Goal: Navigation & Orientation: Understand site structure

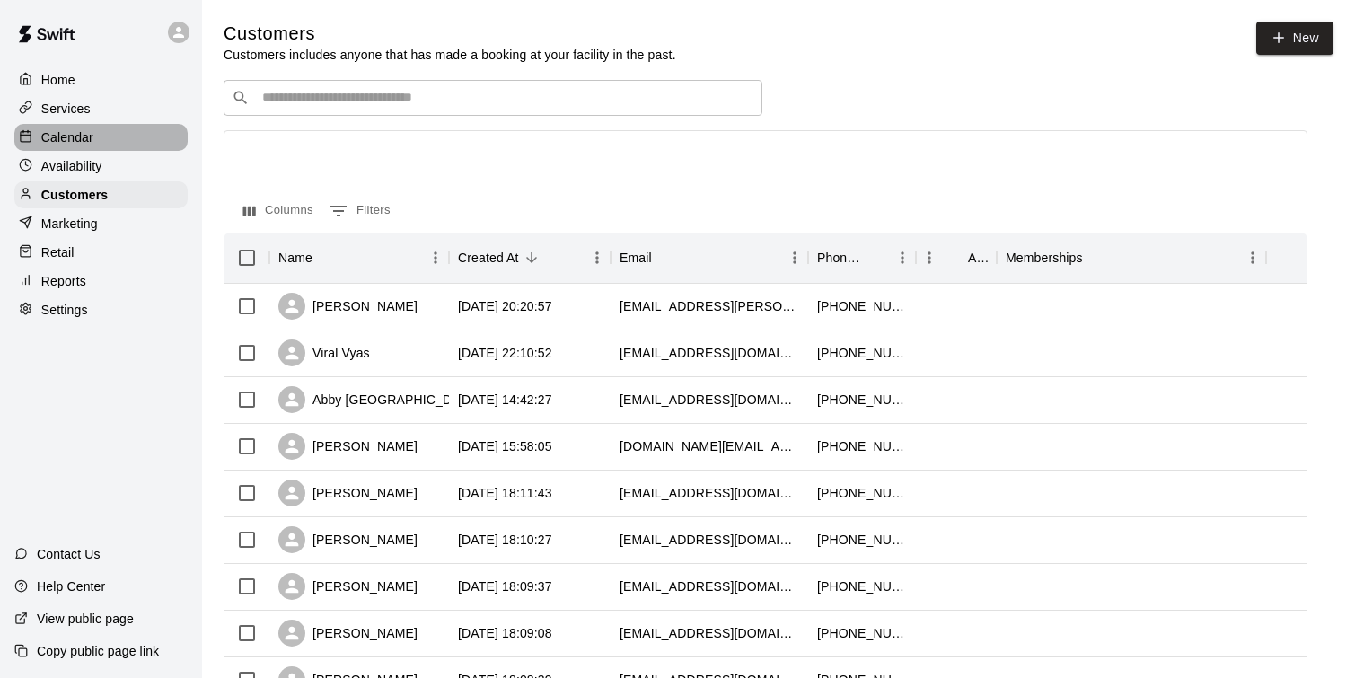
click at [76, 139] on p "Calendar" at bounding box center [67, 137] width 52 height 18
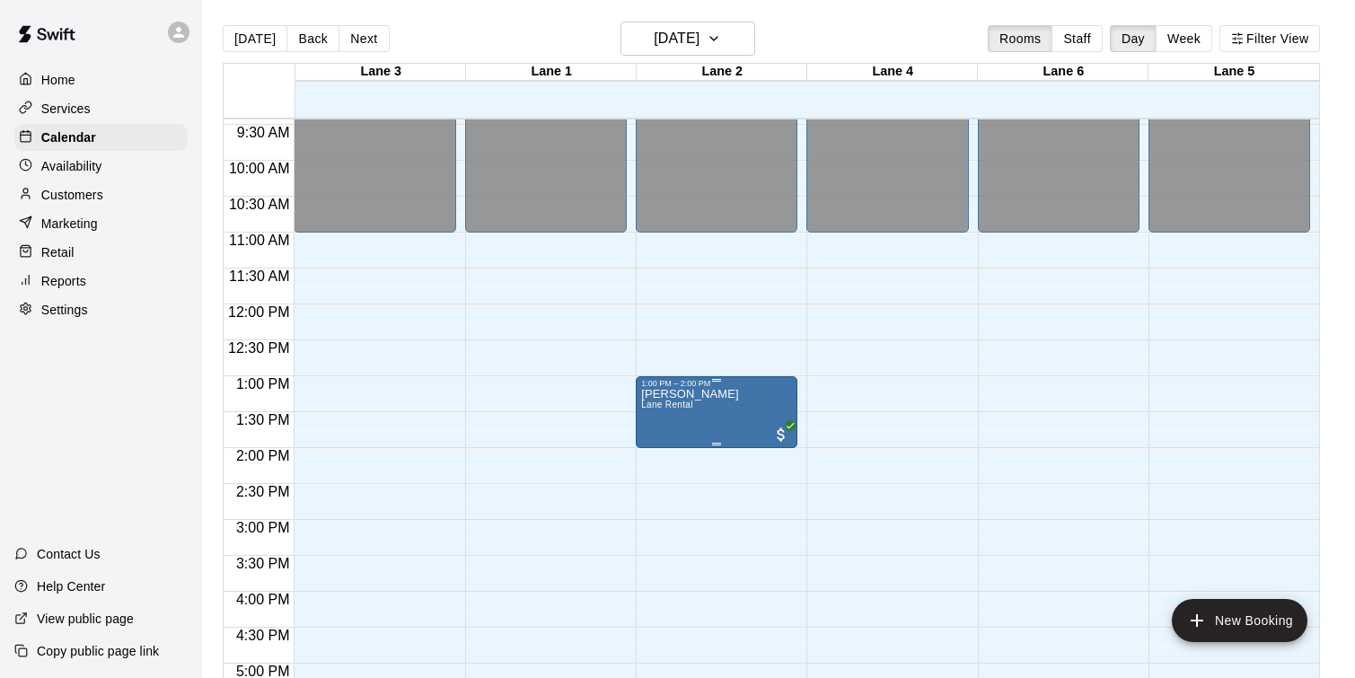
scroll to position [675, 0]
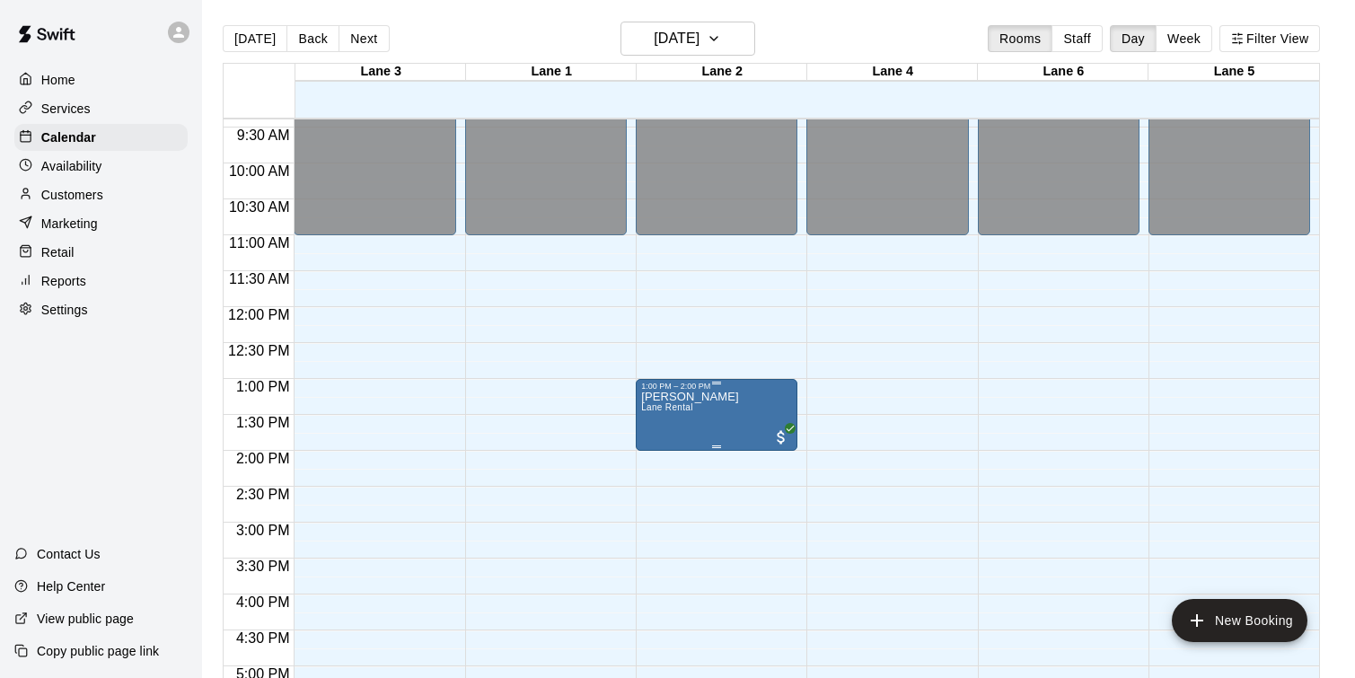
click at [708, 397] on p "[PERSON_NAME]" at bounding box center [690, 397] width 98 height 0
click at [702, 398] on div at bounding box center [677, 339] width 1355 height 678
click at [665, 455] on img "edit" at bounding box center [660, 453] width 21 height 21
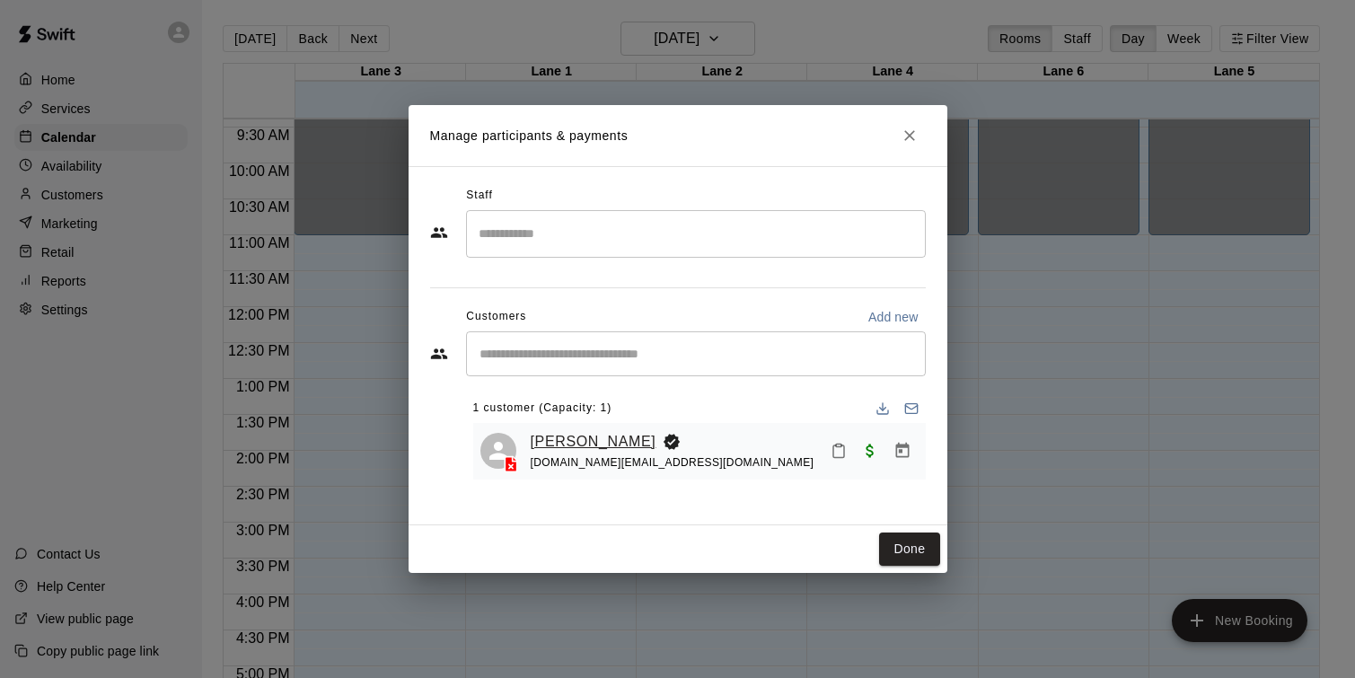
click at [597, 441] on link "[PERSON_NAME]" at bounding box center [594, 441] width 126 height 23
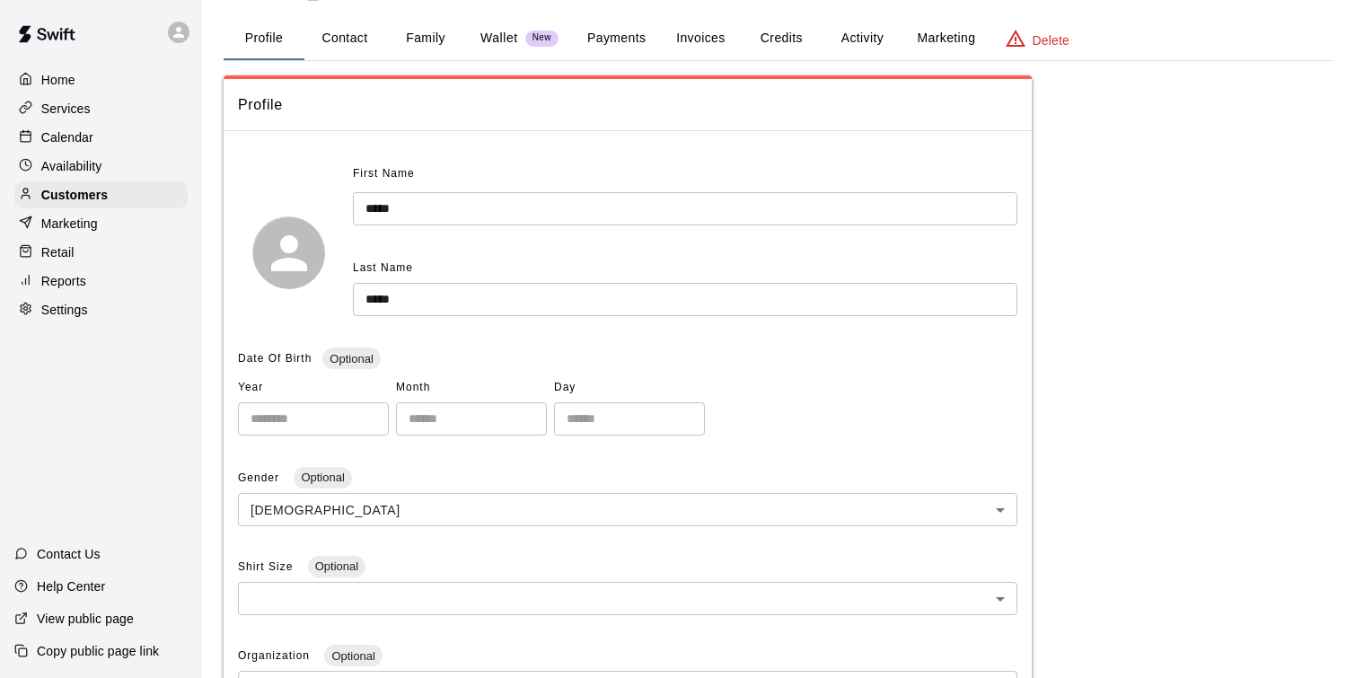
scroll to position [71, 0]
click at [370, 39] on button "Contact" at bounding box center [345, 39] width 81 height 43
select select "**"
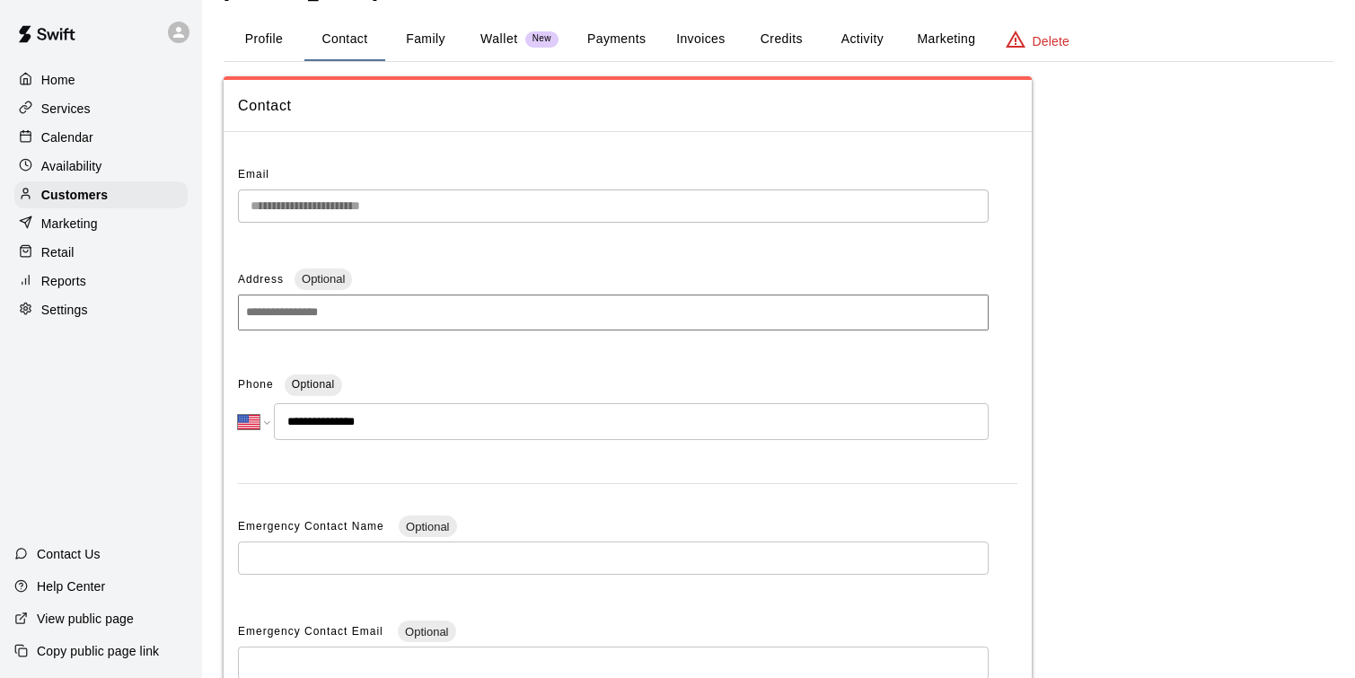
click at [416, 49] on button "Family" at bounding box center [425, 39] width 81 height 43
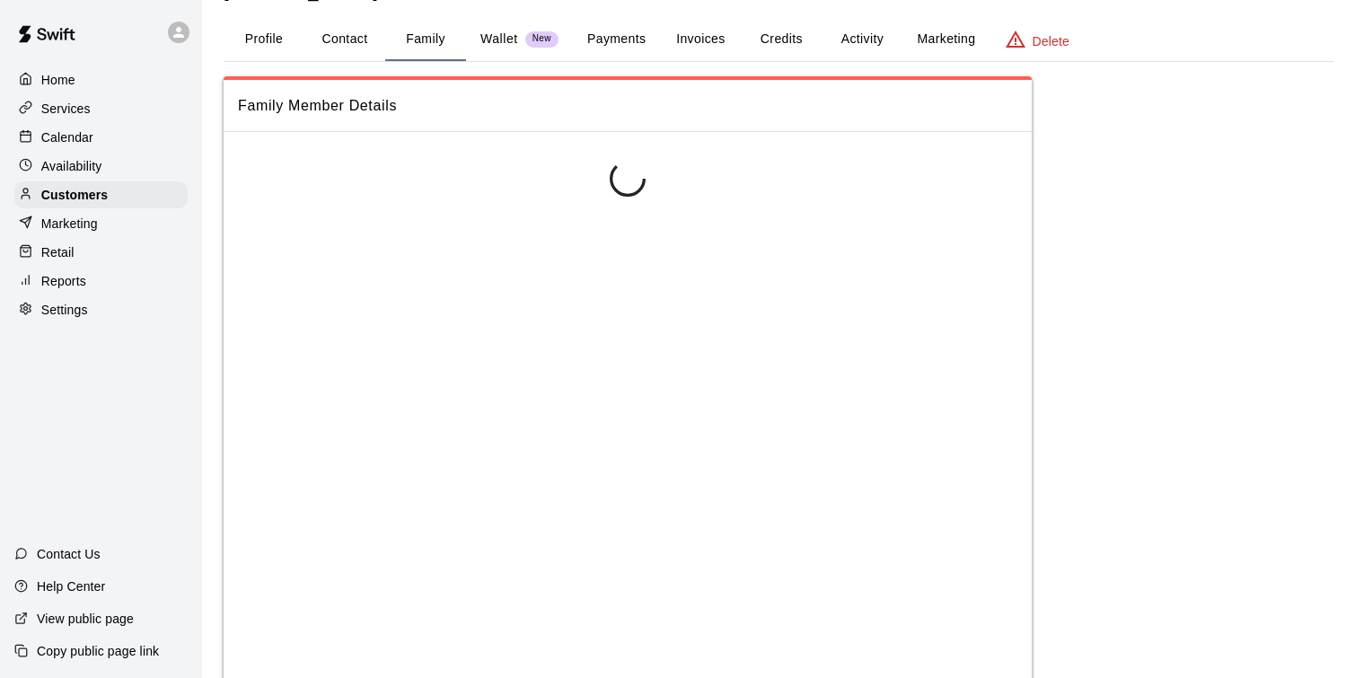
scroll to position [0, 0]
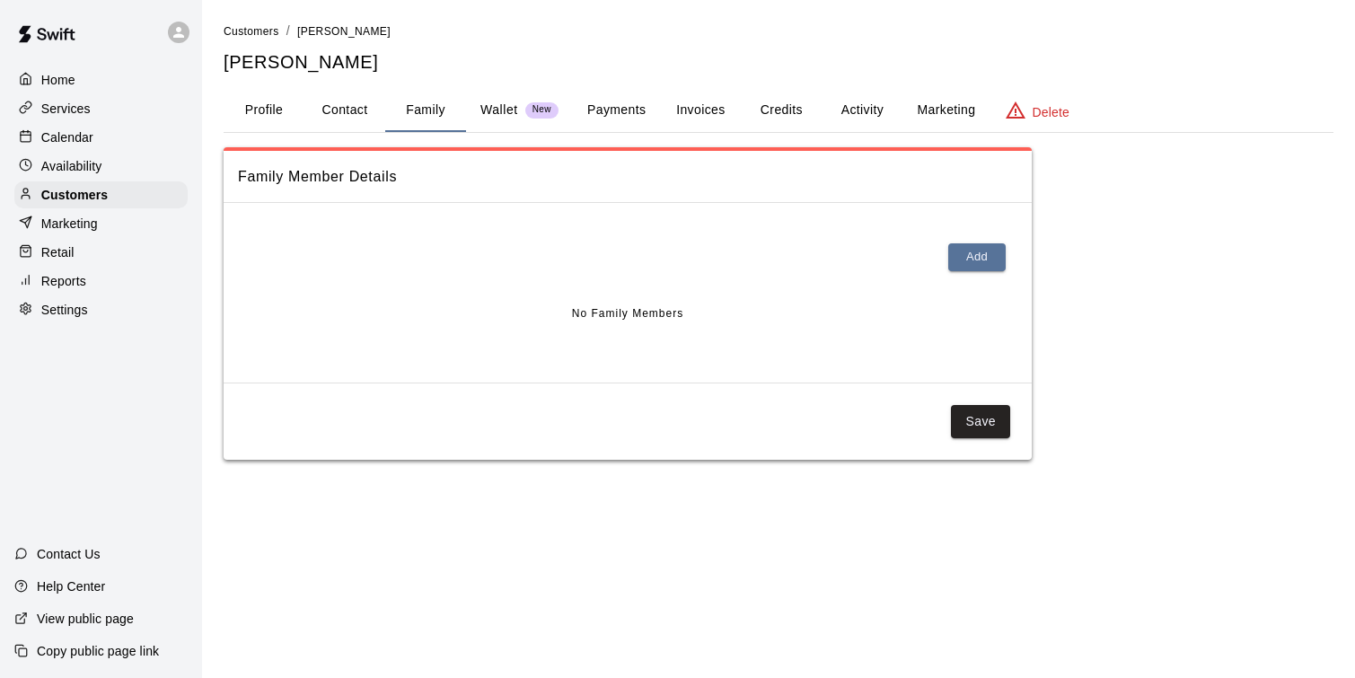
click at [589, 110] on button "Payments" at bounding box center [616, 110] width 87 height 43
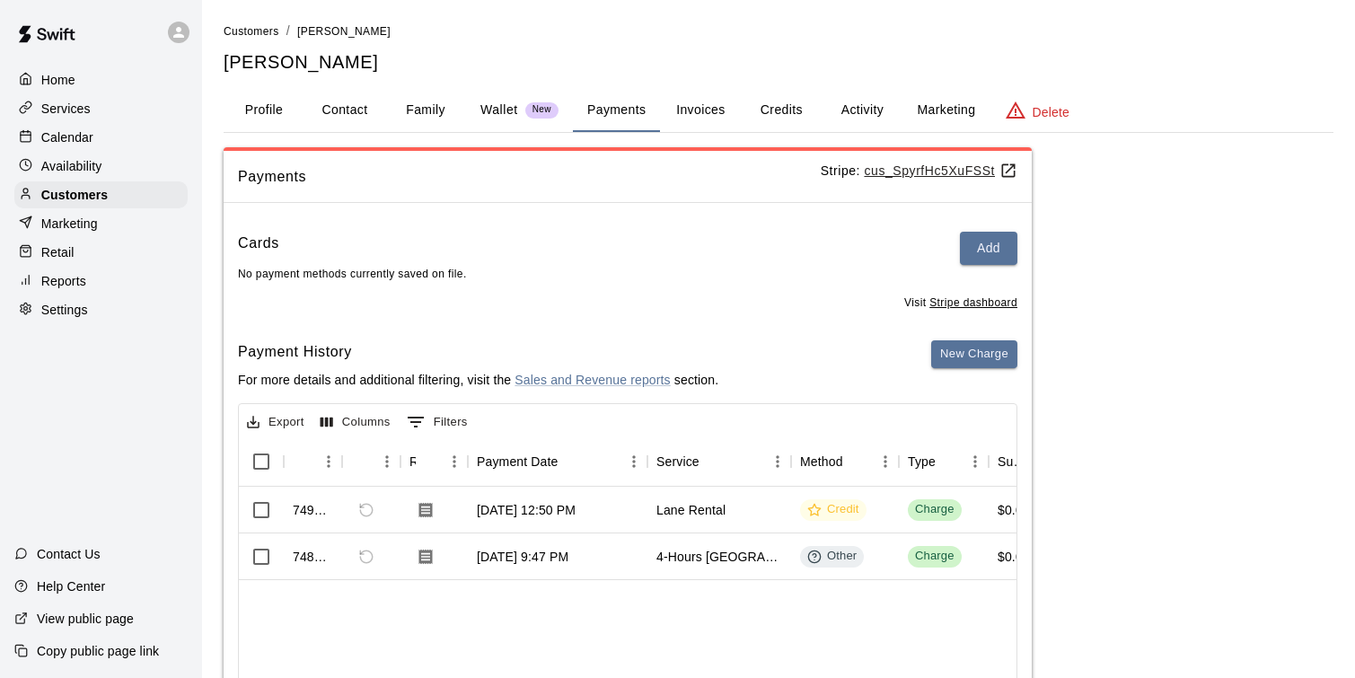
click at [763, 104] on button "Credits" at bounding box center [781, 110] width 81 height 43
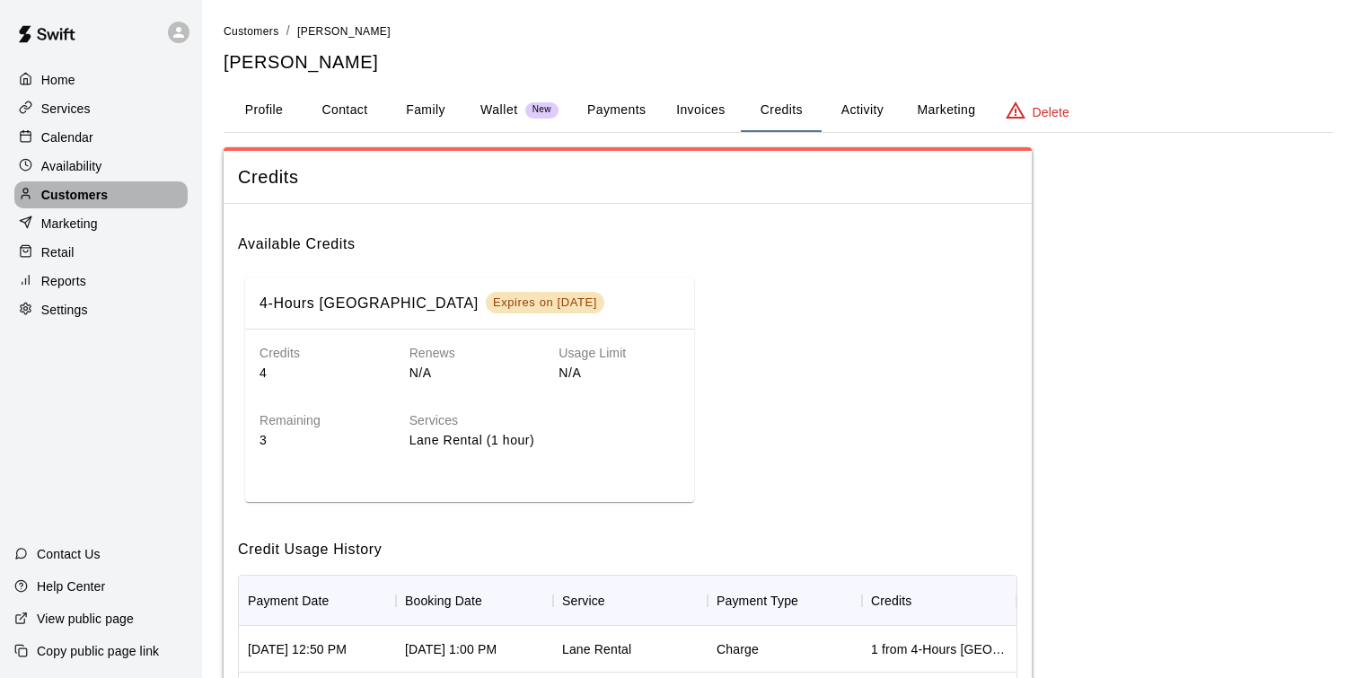
click at [95, 189] on p "Customers" at bounding box center [74, 195] width 66 height 18
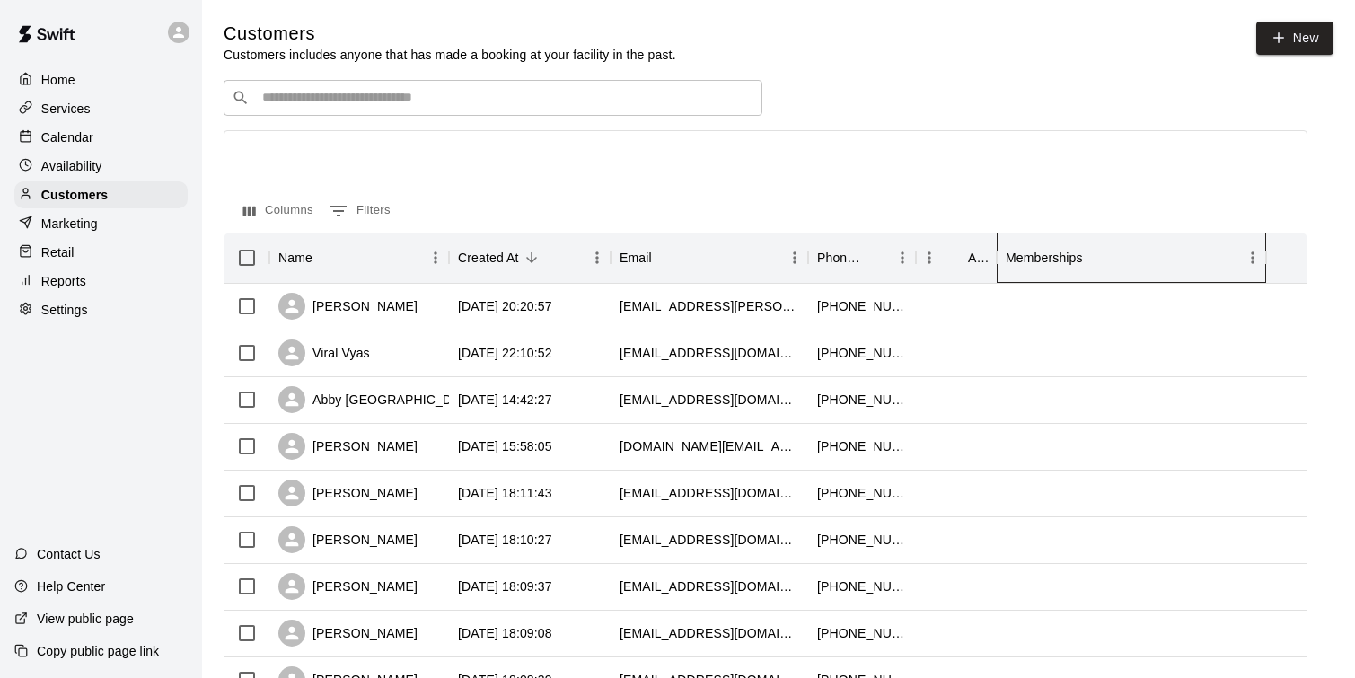
click at [1054, 251] on div "Memberships" at bounding box center [1044, 258] width 77 height 50
click at [1054, 250] on div "Memberships" at bounding box center [1044, 258] width 77 height 50
click at [75, 111] on p "Services" at bounding box center [65, 109] width 49 height 18
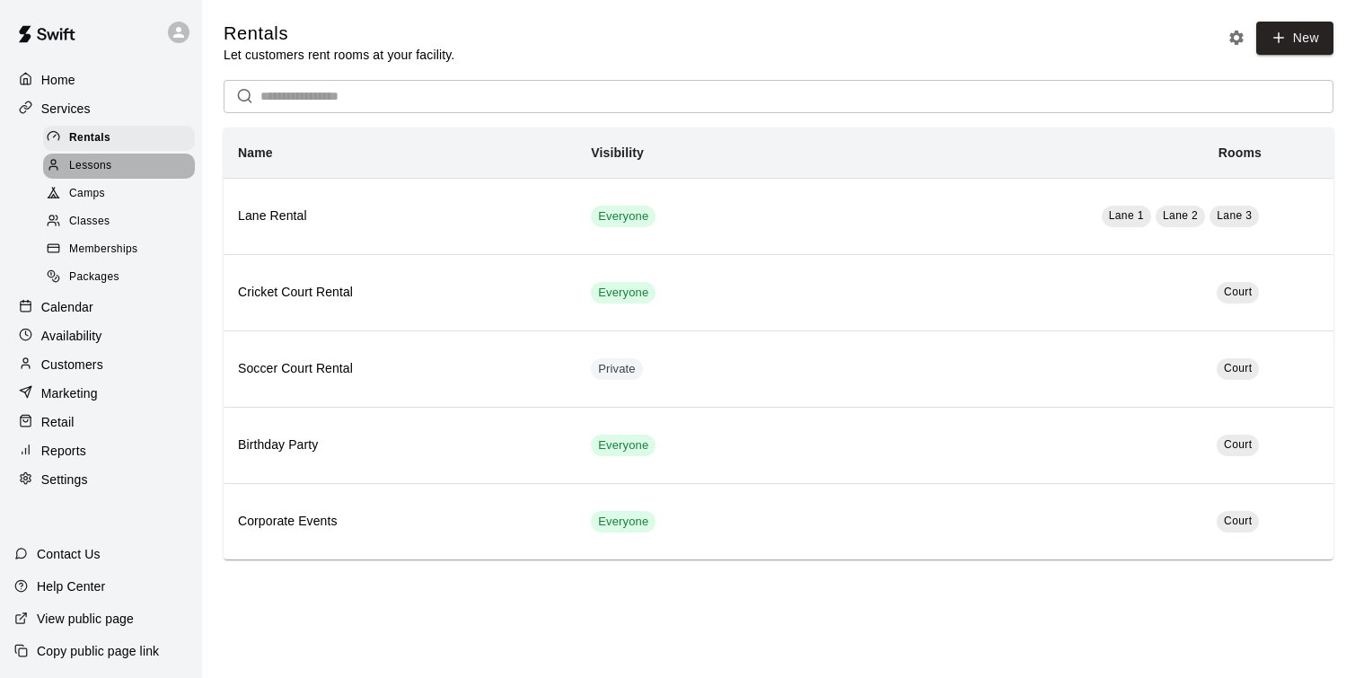
click at [81, 164] on span "Lessons" at bounding box center [90, 166] width 43 height 18
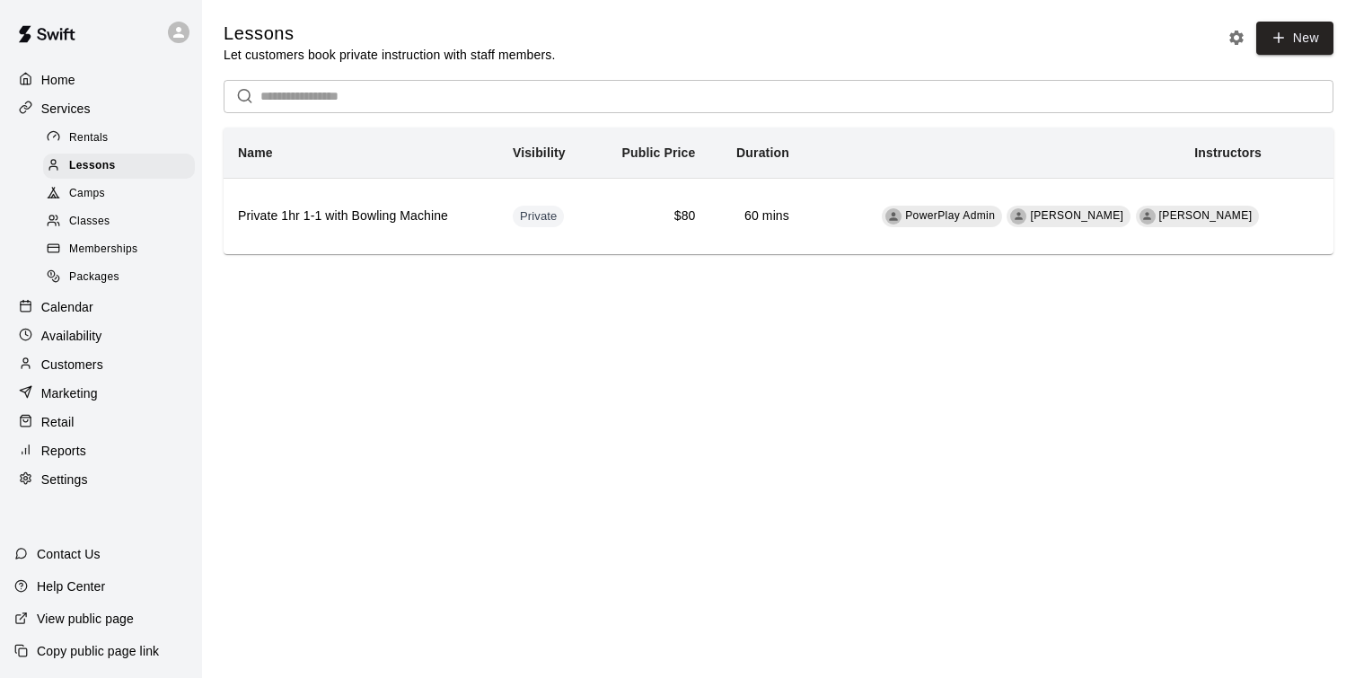
click at [86, 199] on span "Camps" at bounding box center [87, 194] width 36 height 18
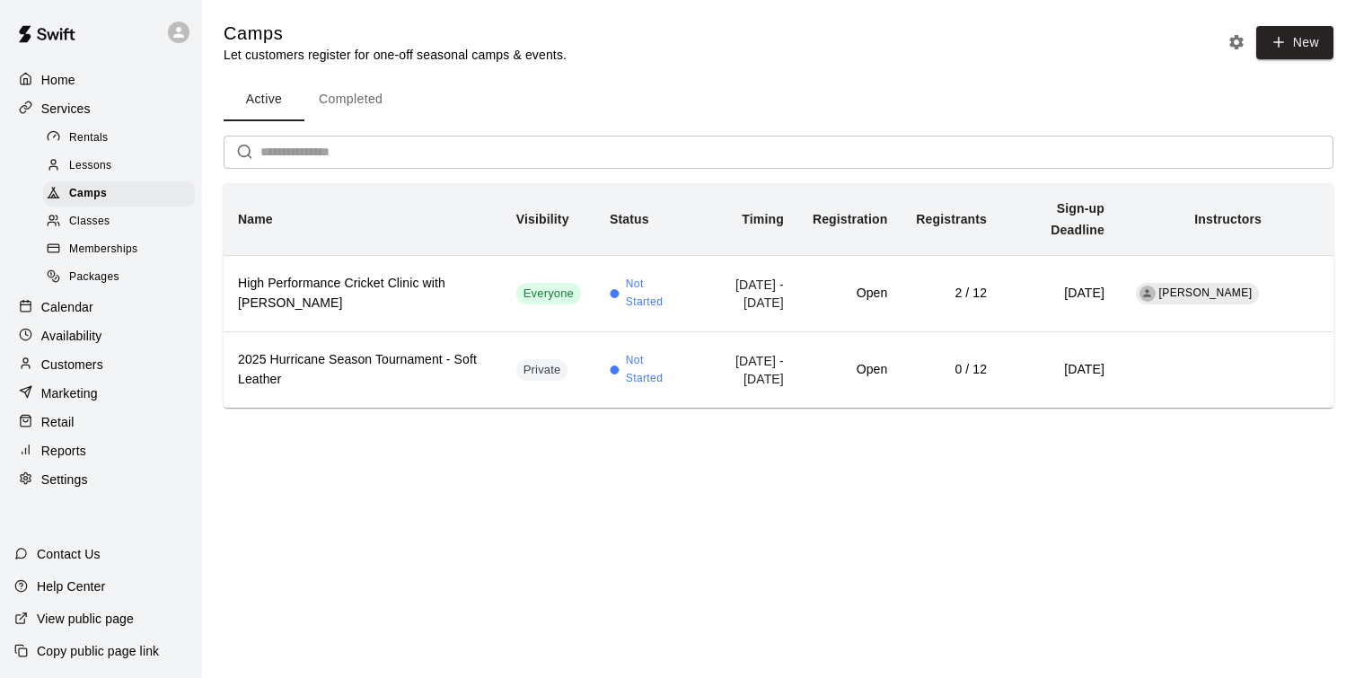
click at [119, 217] on div "Classes" at bounding box center [119, 221] width 152 height 25
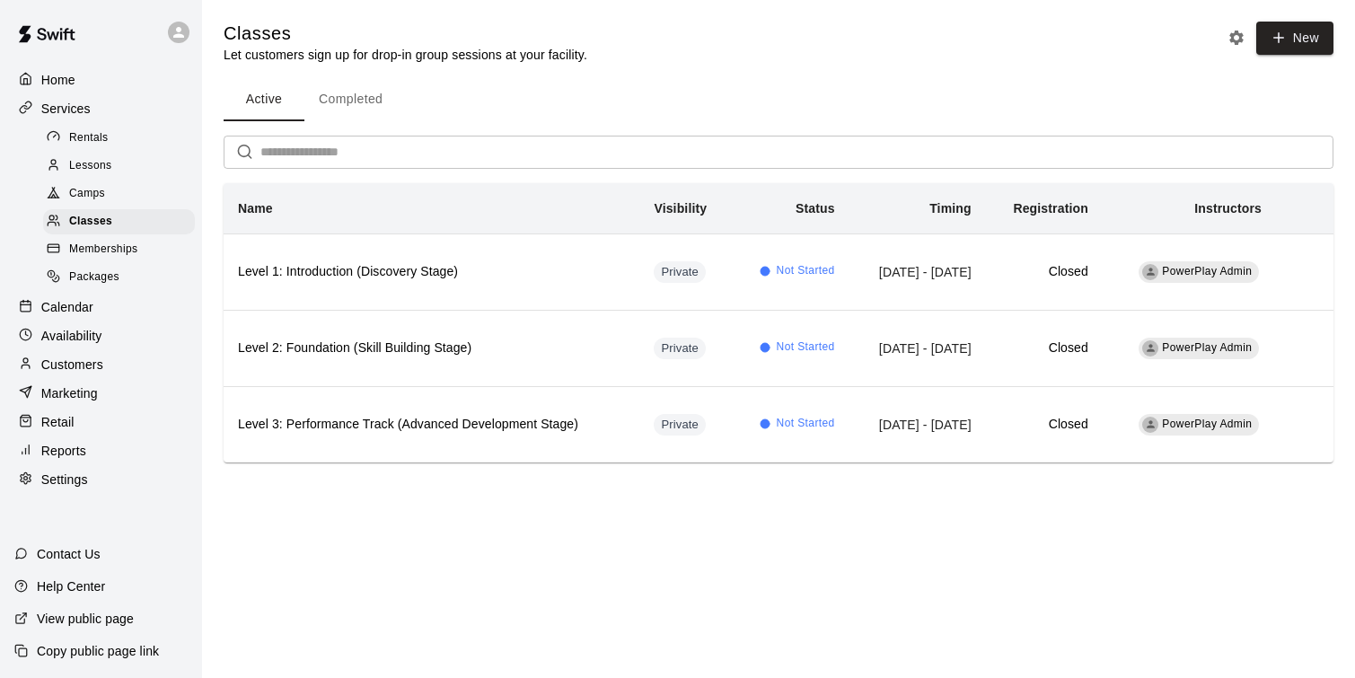
click at [144, 279] on div "Packages" at bounding box center [119, 277] width 152 height 25
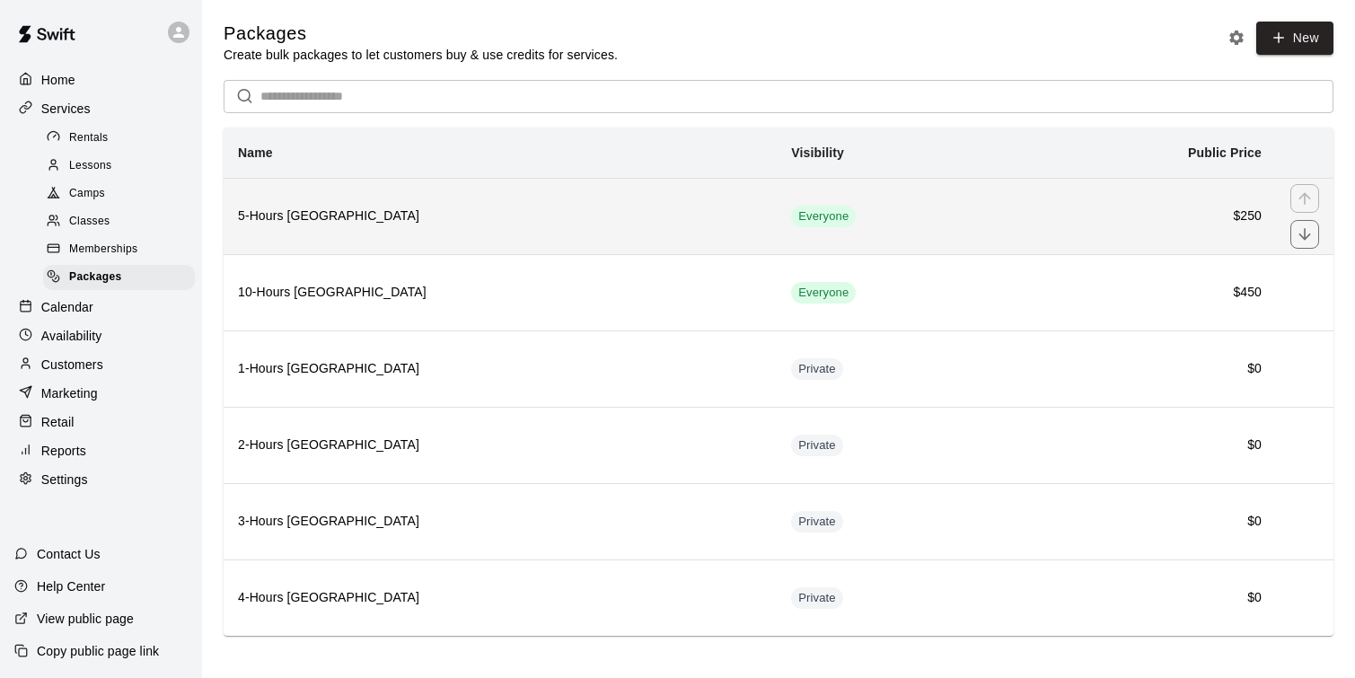
click at [381, 230] on th "5-Hours [GEOGRAPHIC_DATA]" at bounding box center [500, 216] width 553 height 76
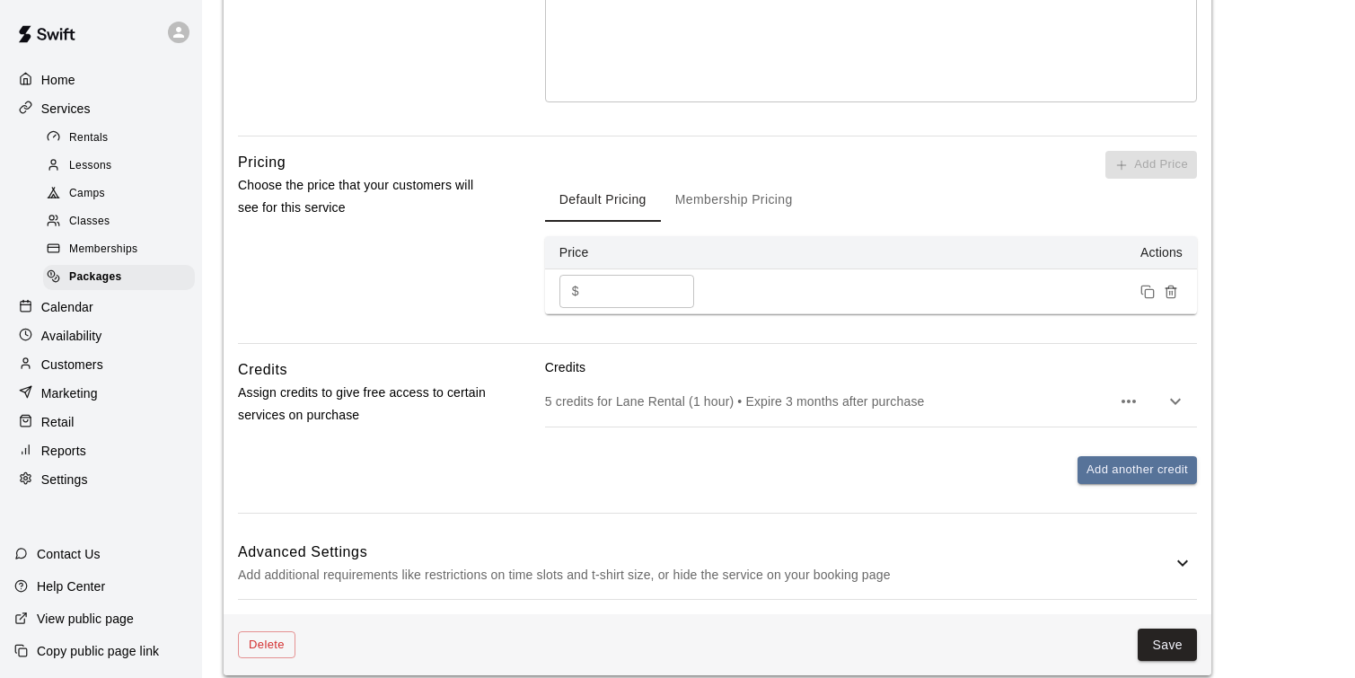
scroll to position [537, 0]
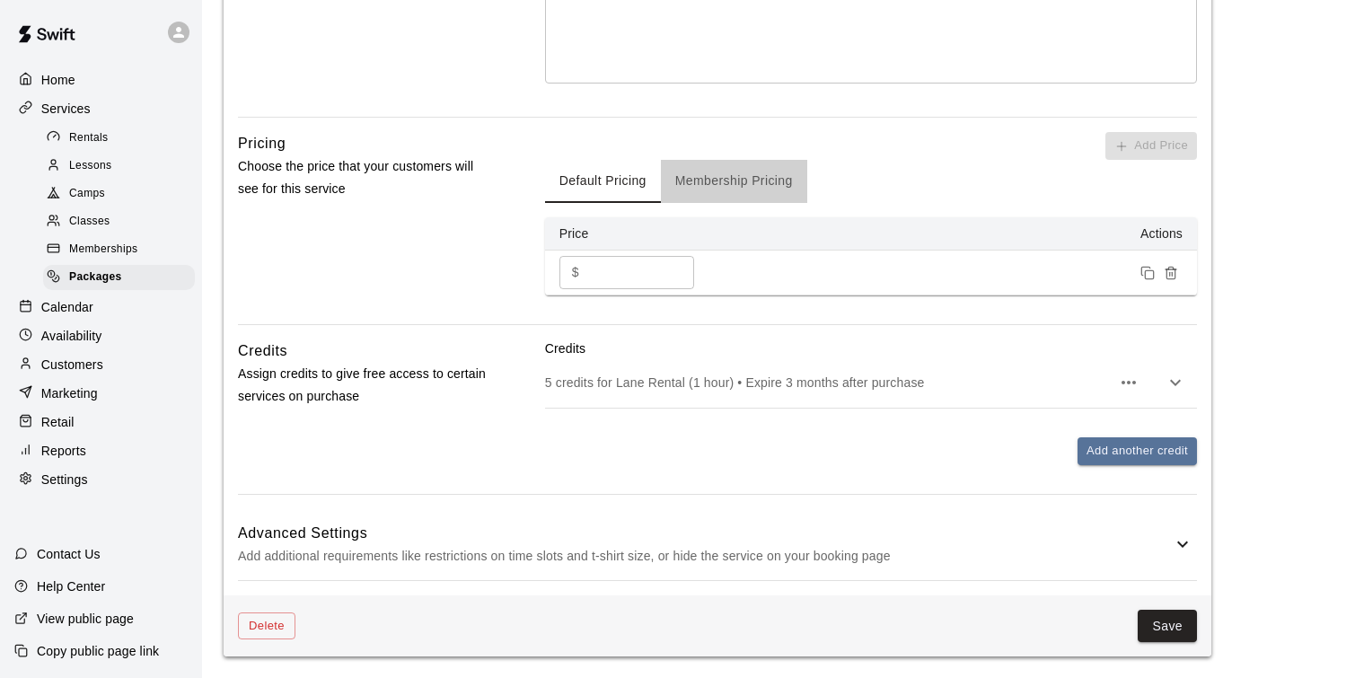
click at [724, 179] on button "Membership Pricing" at bounding box center [734, 181] width 146 height 43
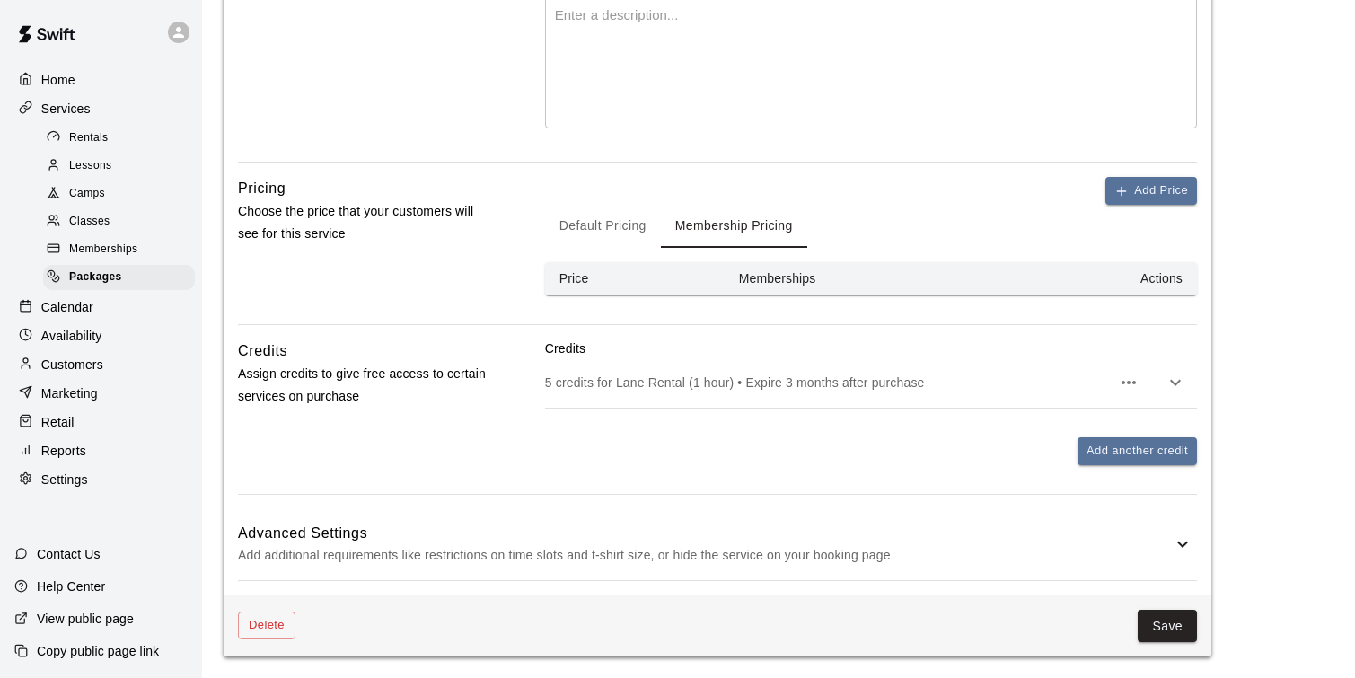
scroll to position [492, 0]
click at [607, 221] on button "Default Pricing" at bounding box center [603, 226] width 116 height 43
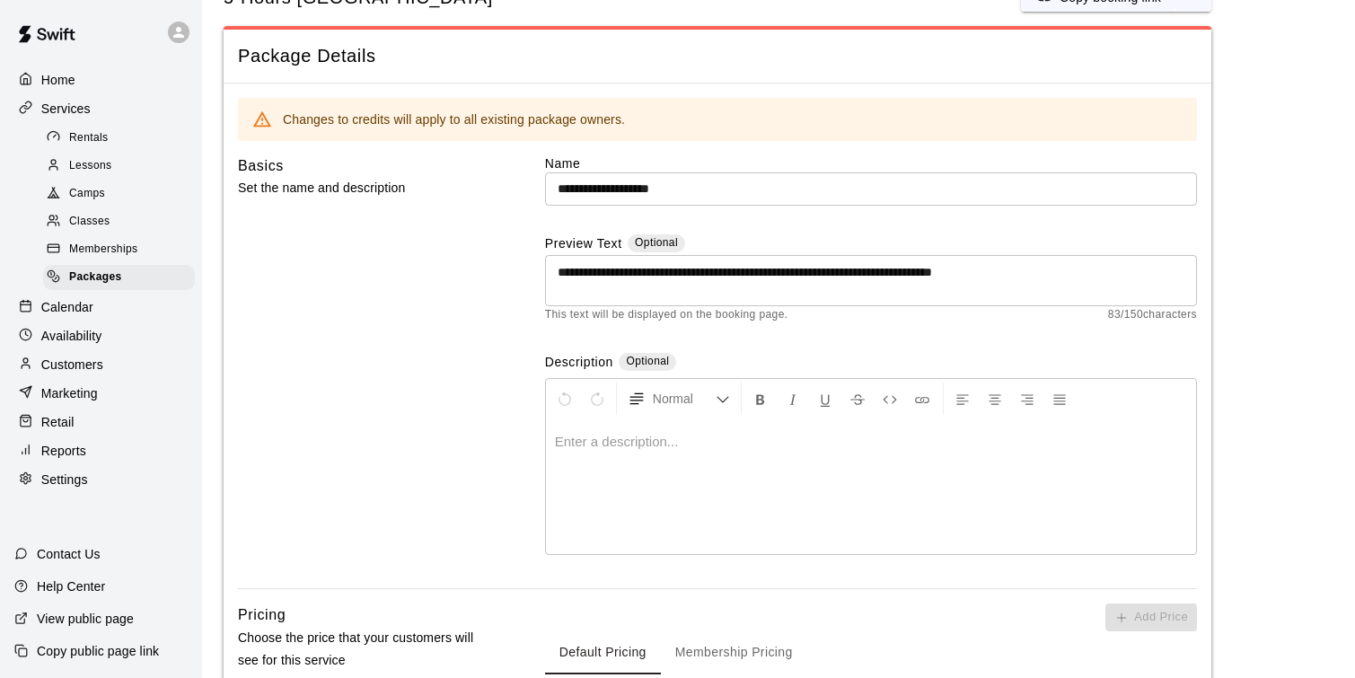
scroll to position [0, 0]
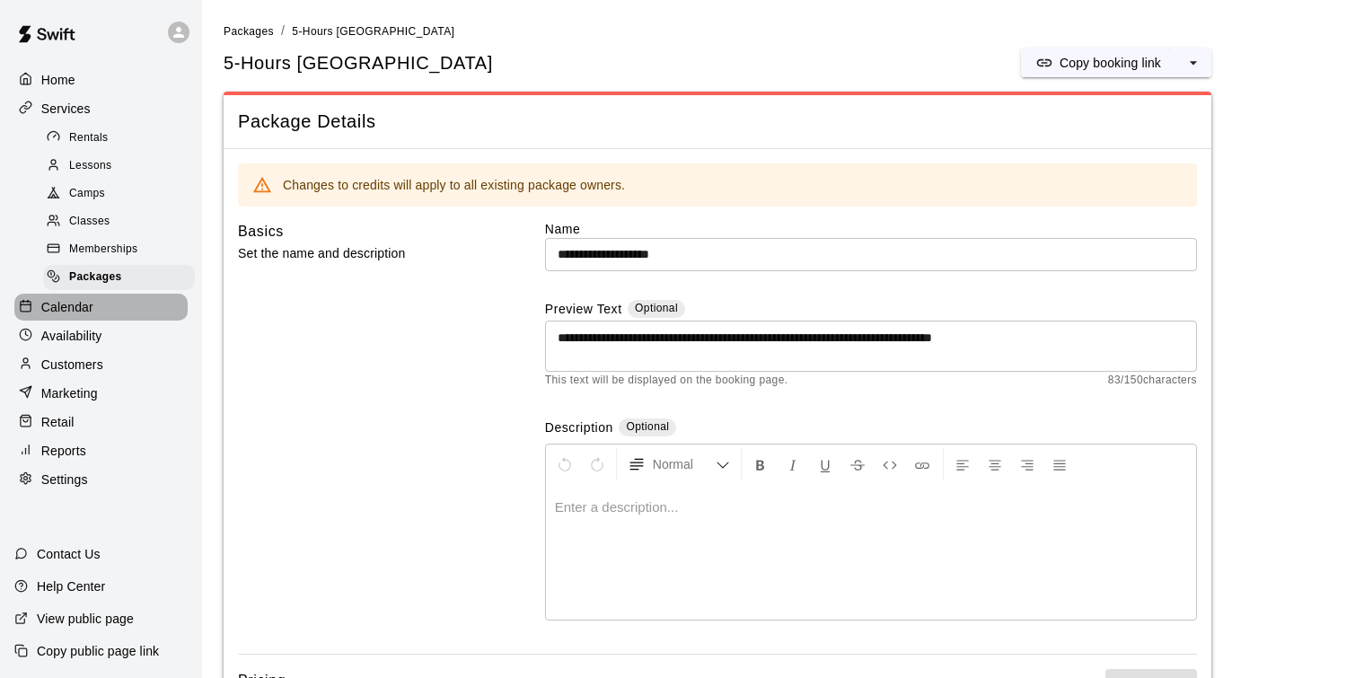
click at [107, 313] on div "Calendar" at bounding box center [100, 307] width 173 height 27
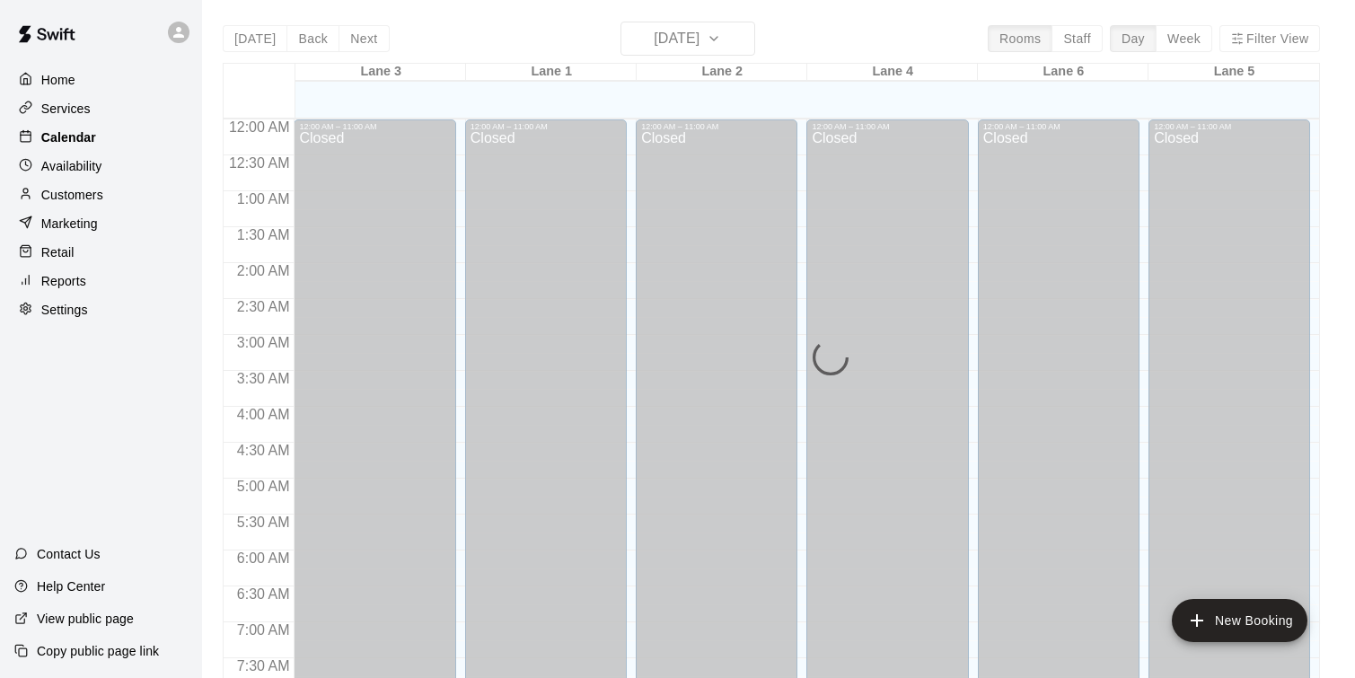
scroll to position [1092, 0]
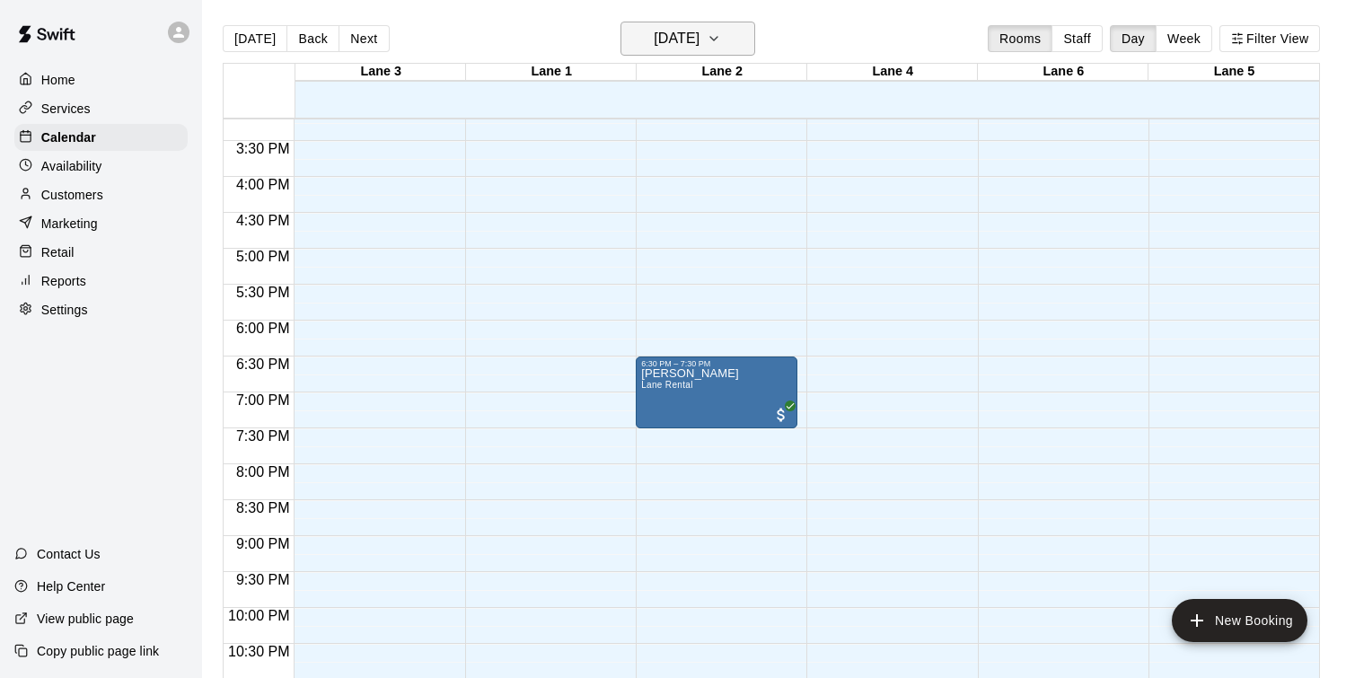
click at [700, 48] on h6 "[DATE]" at bounding box center [677, 38] width 46 height 25
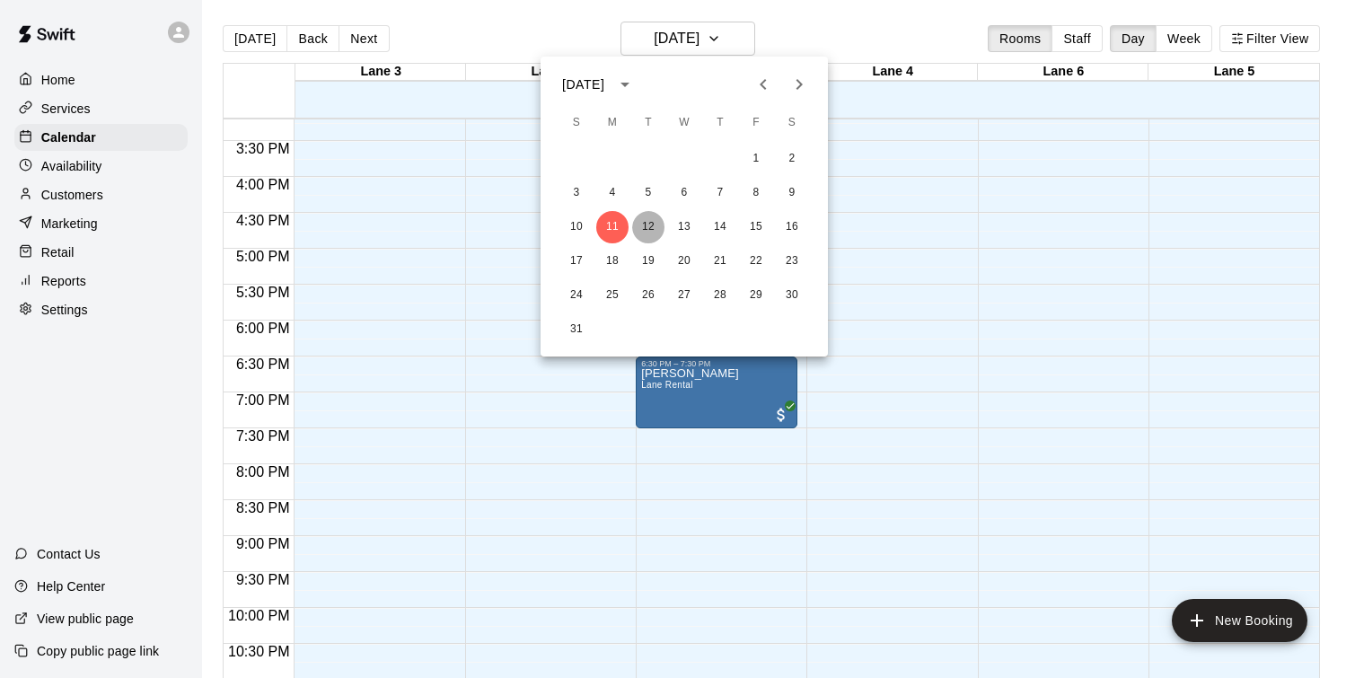
click at [651, 232] on button "12" at bounding box center [648, 227] width 32 height 32
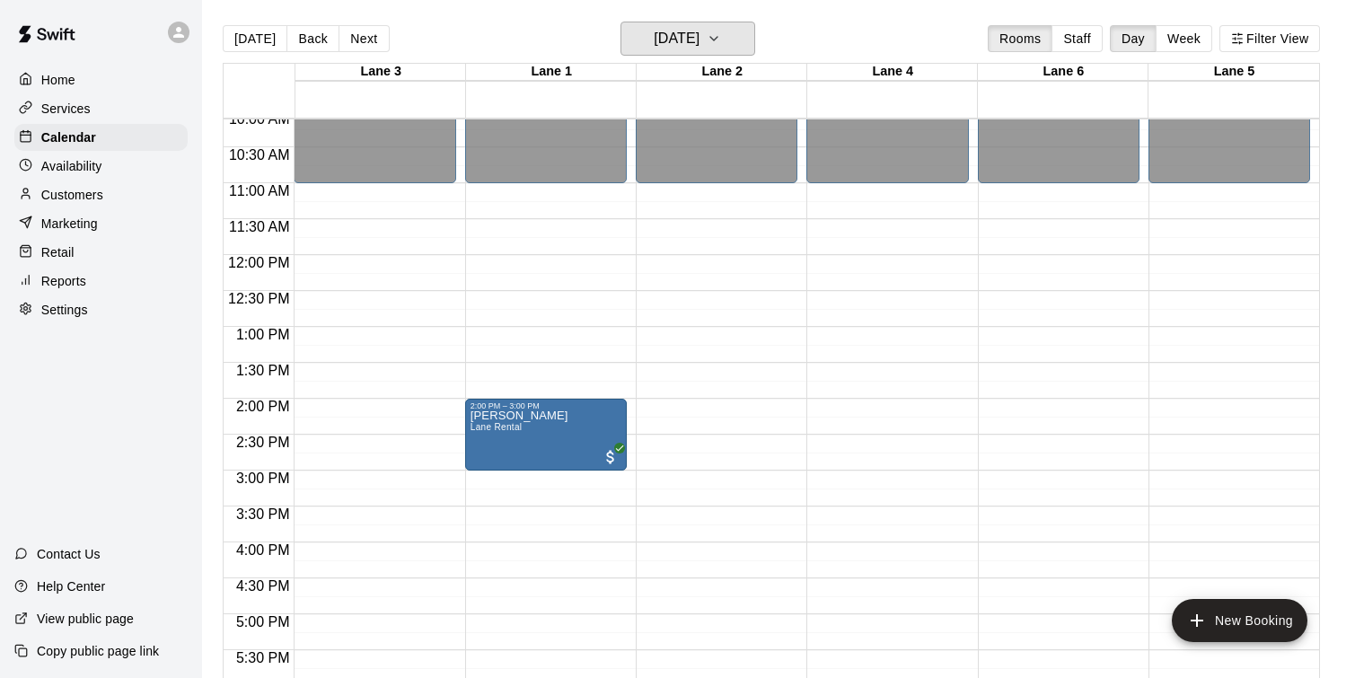
scroll to position [701, 0]
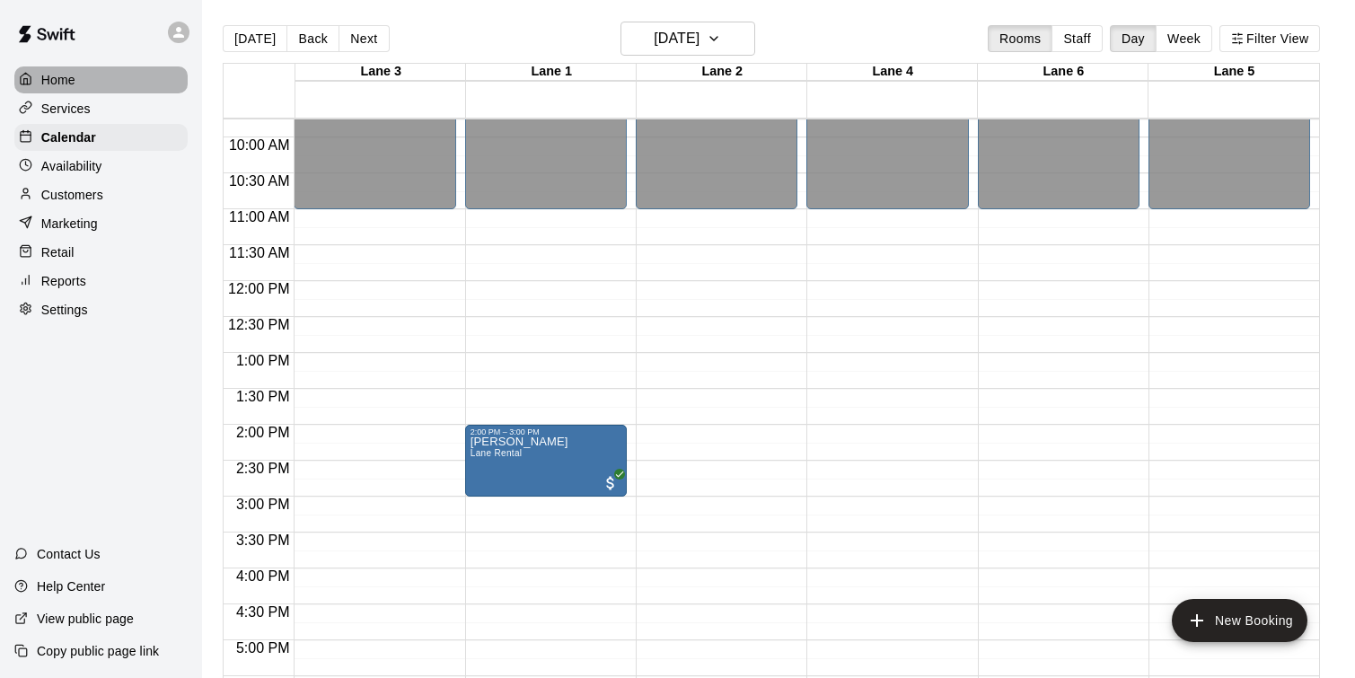
click at [52, 72] on p "Home" at bounding box center [58, 80] width 34 height 18
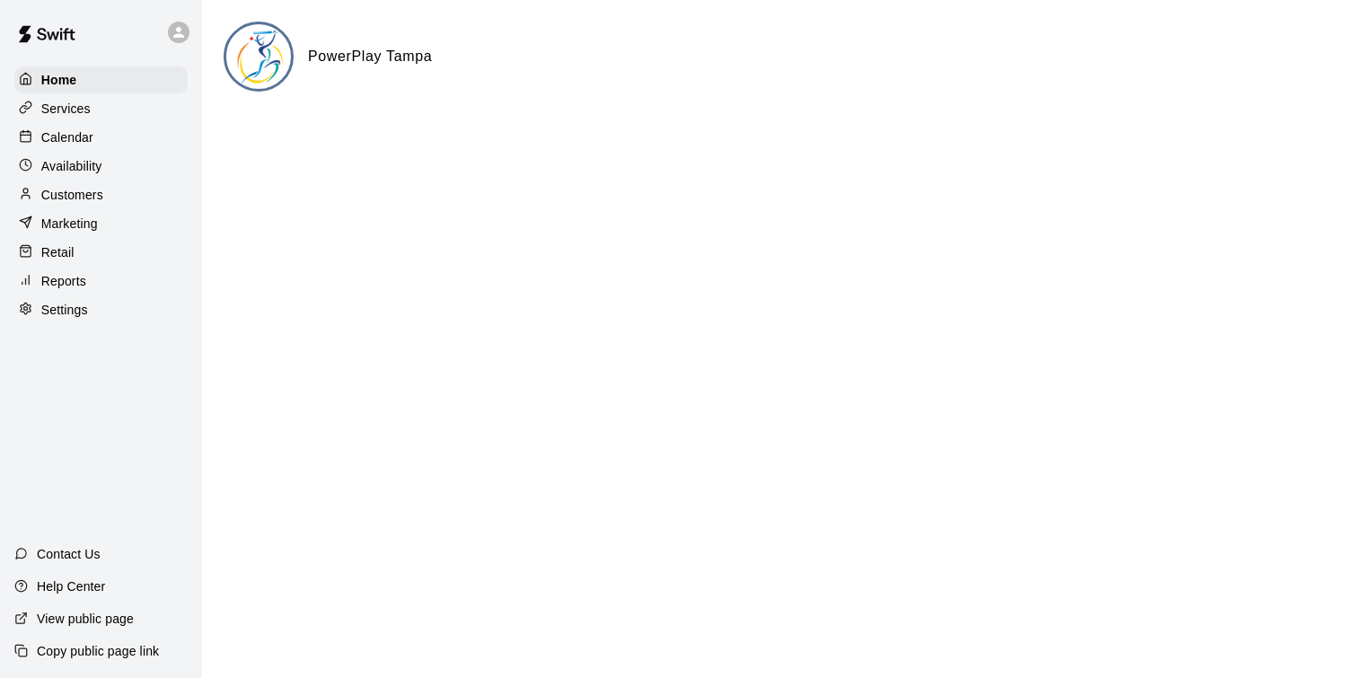
click at [100, 118] on div "Services" at bounding box center [100, 108] width 173 height 27
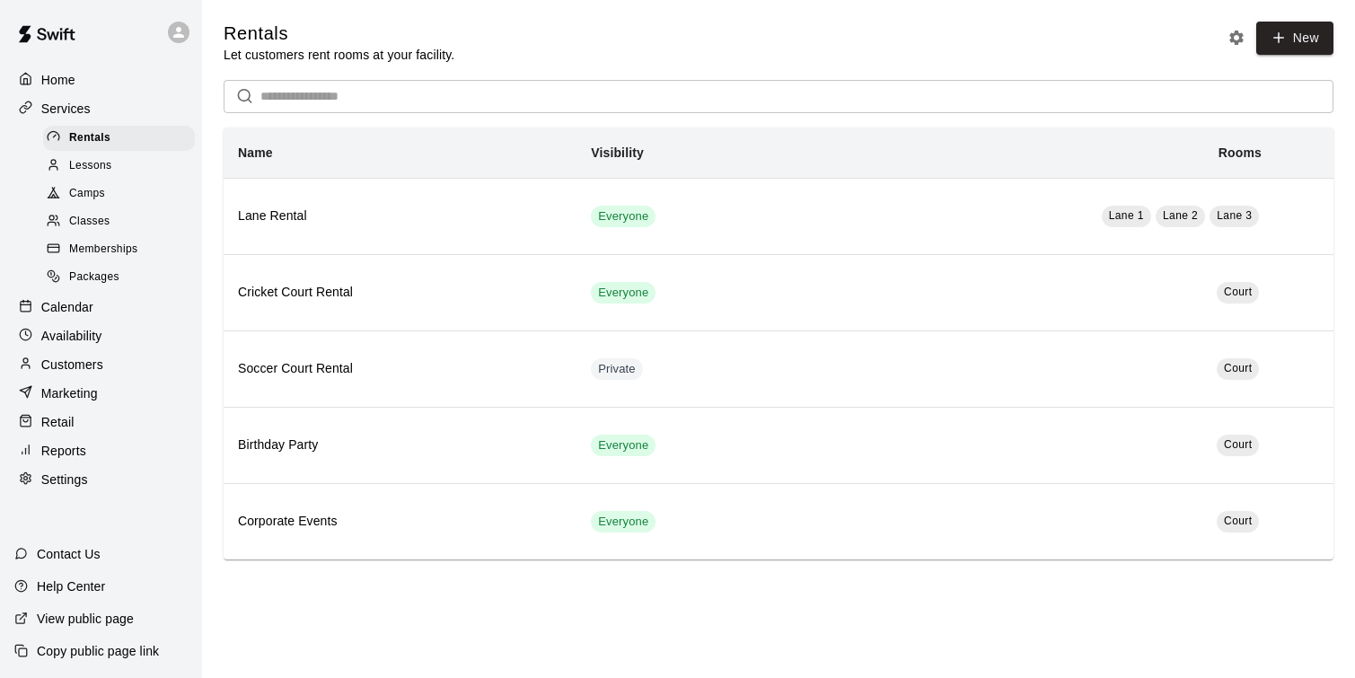
click at [82, 456] on p "Reports" at bounding box center [63, 451] width 45 height 18
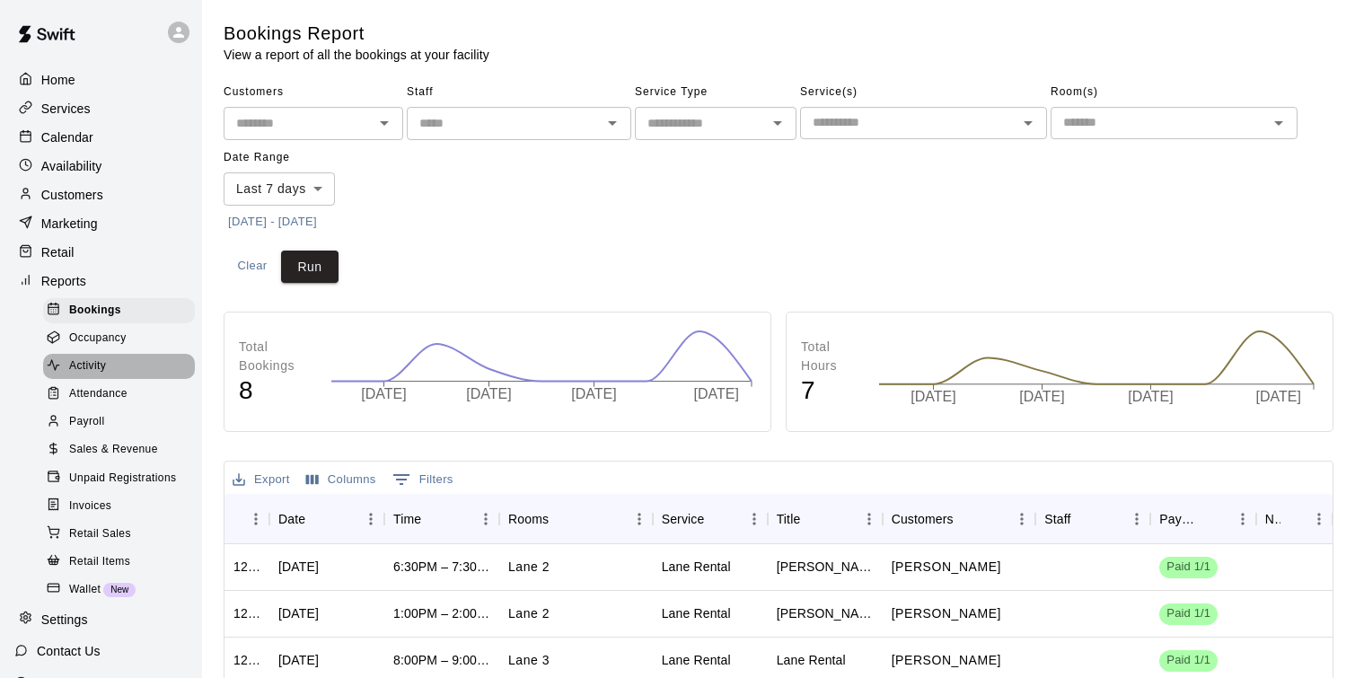
click at [121, 366] on div "Activity" at bounding box center [119, 366] width 152 height 25
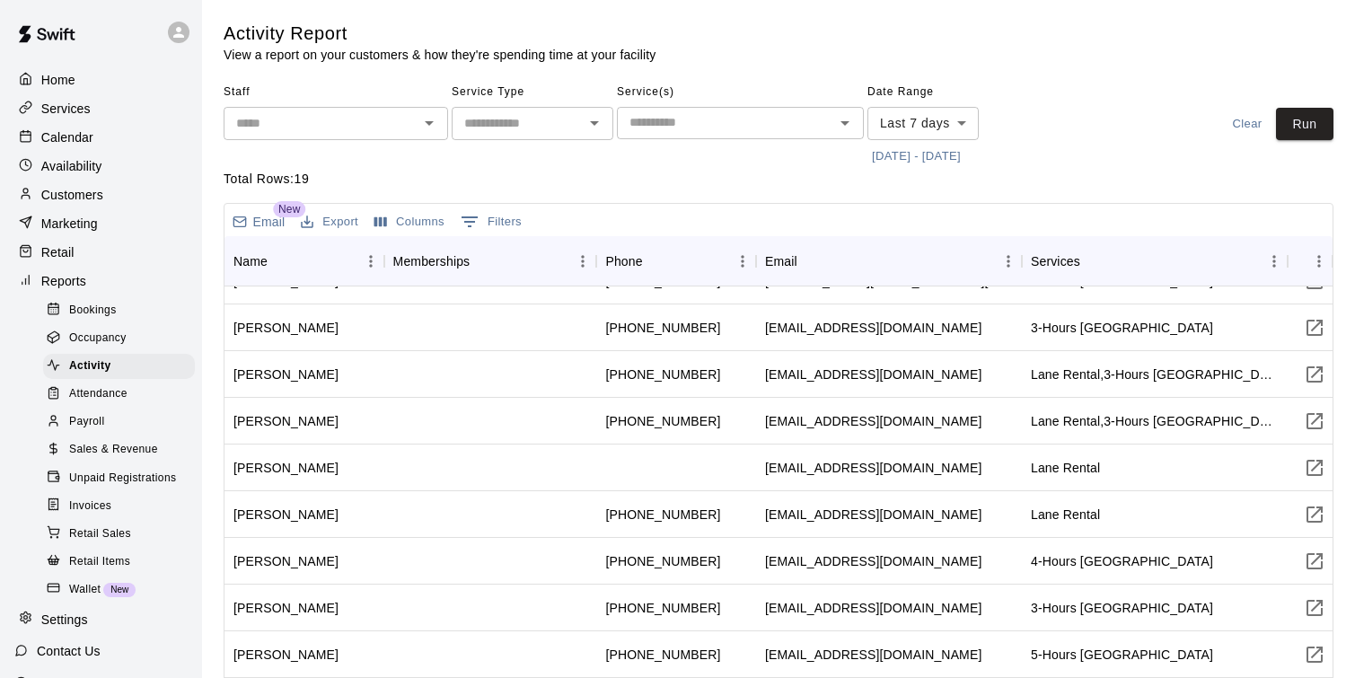
scroll to position [30, 0]
click at [936, 135] on body "Home Services Calendar Availability Customers Marketing Retail Reports Bookings…" at bounding box center [677, 419] width 1355 height 839
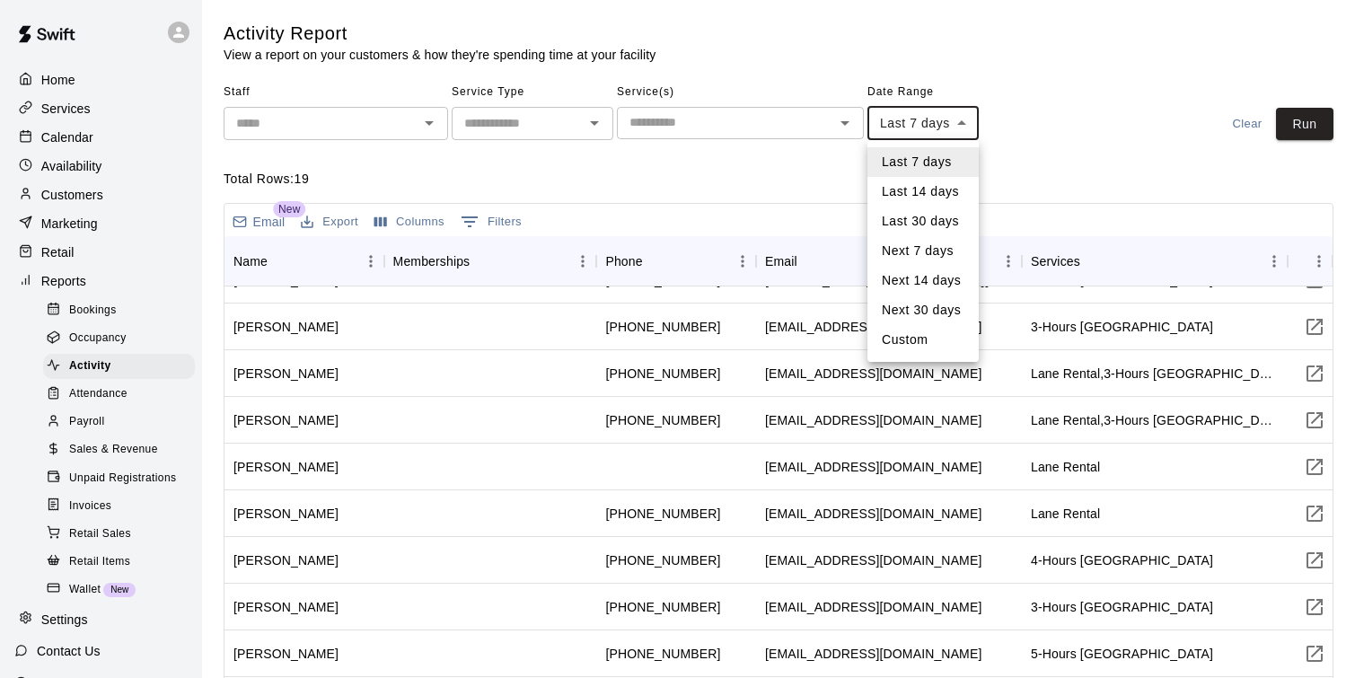
click at [1083, 210] on div at bounding box center [677, 339] width 1355 height 678
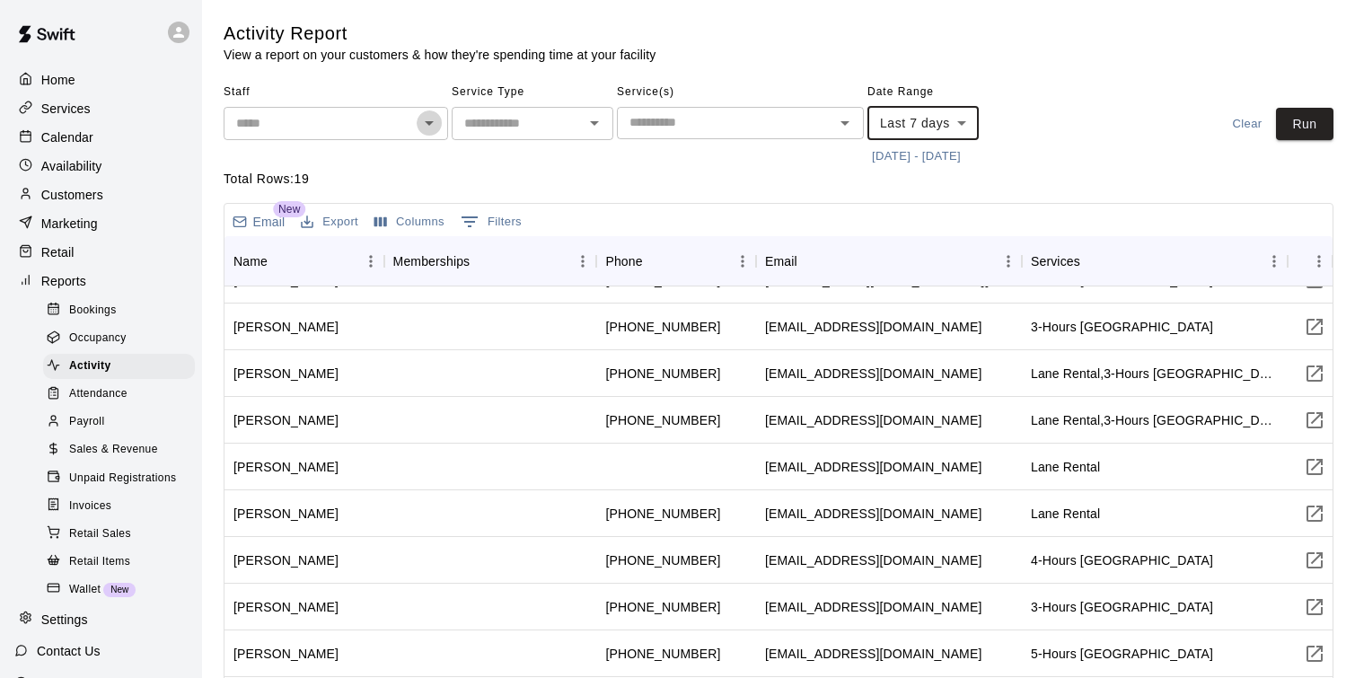
click at [424, 134] on button "Open" at bounding box center [429, 122] width 25 height 25
click at [599, 166] on div "Service Type ​" at bounding box center [533, 124] width 162 height 93
click at [129, 454] on span "Sales & Revenue" at bounding box center [113, 450] width 89 height 18
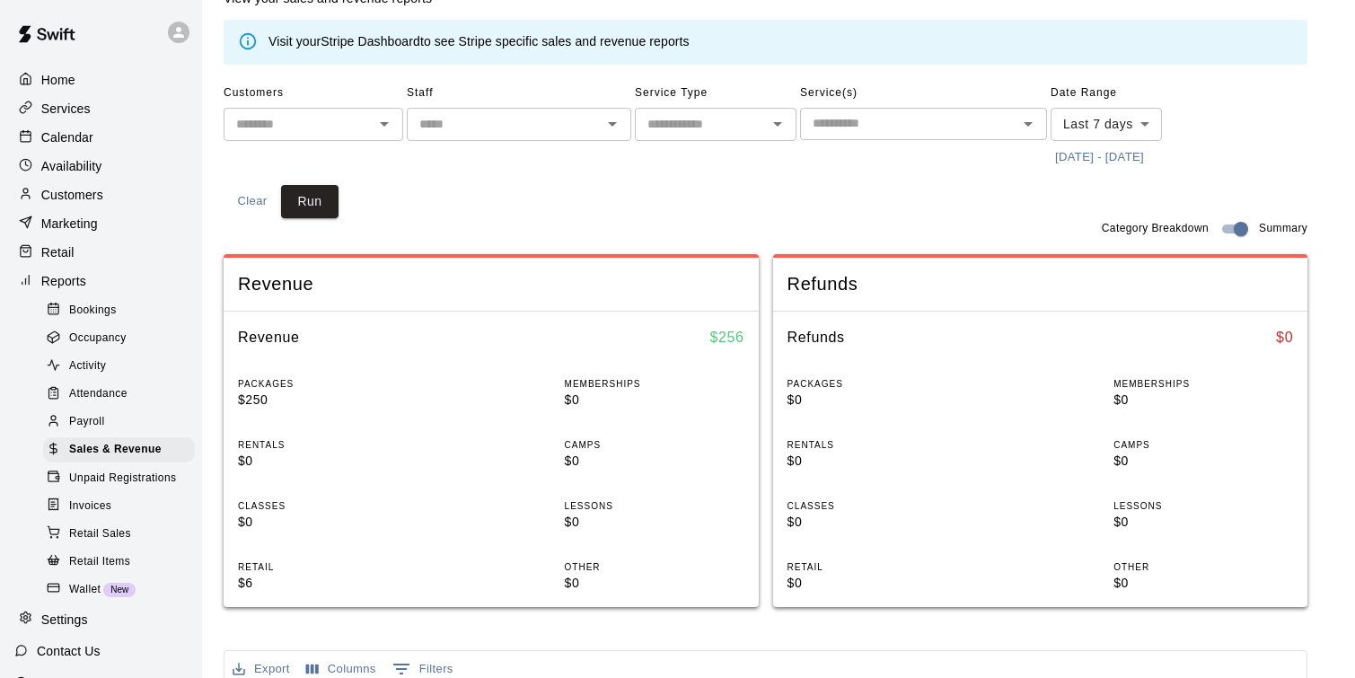
scroll to position [73, 0]
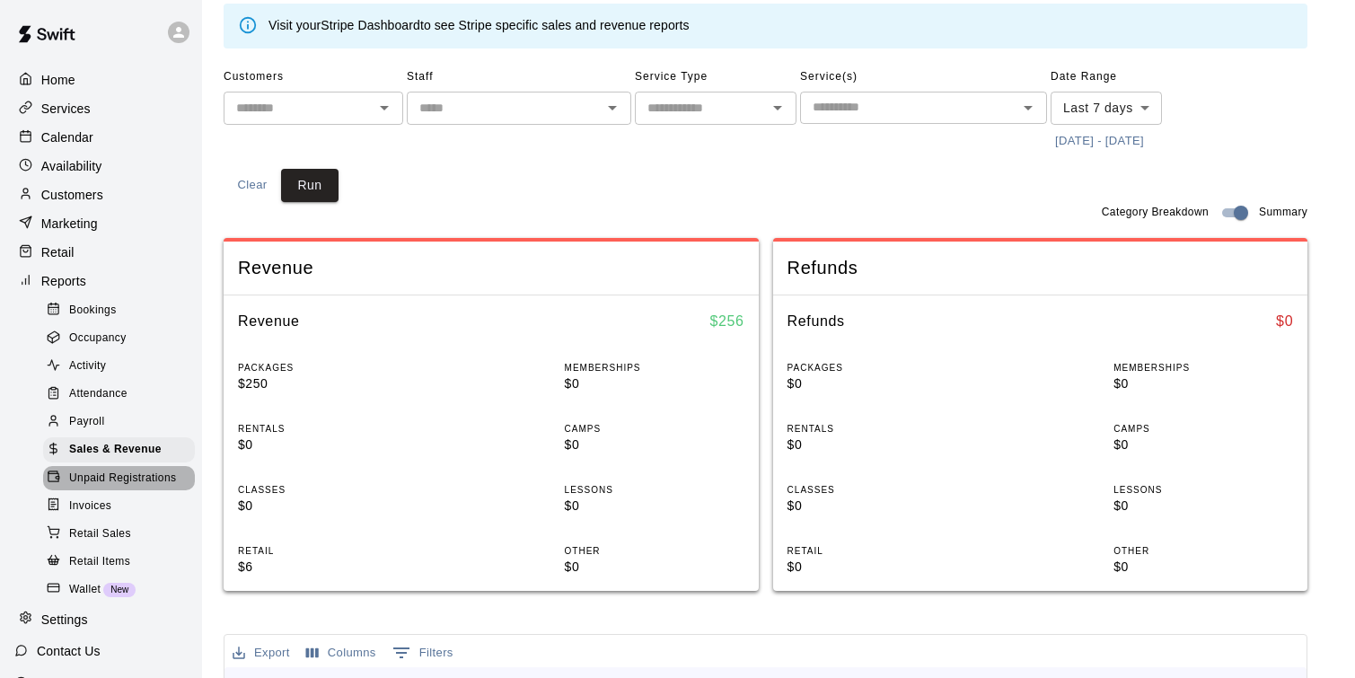
click at [172, 483] on span "Unpaid Registrations" at bounding box center [122, 479] width 107 height 18
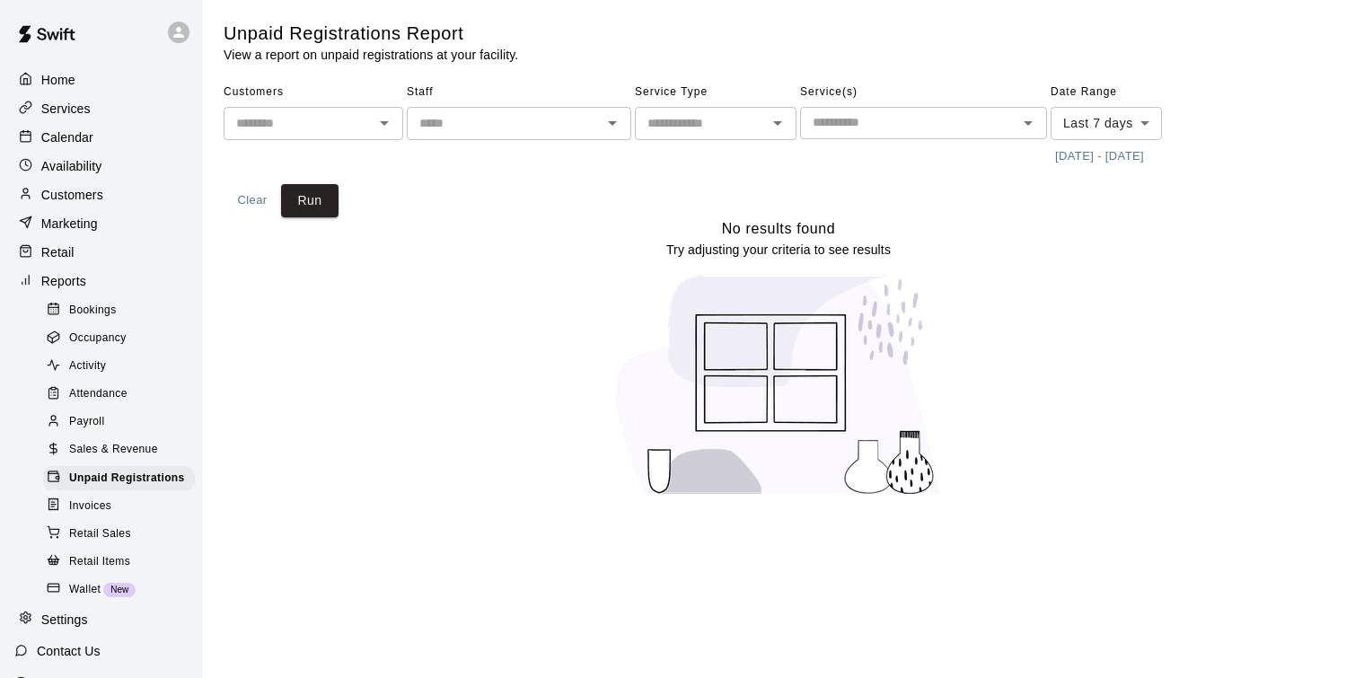
click at [128, 504] on div "Invoices" at bounding box center [119, 506] width 152 height 25
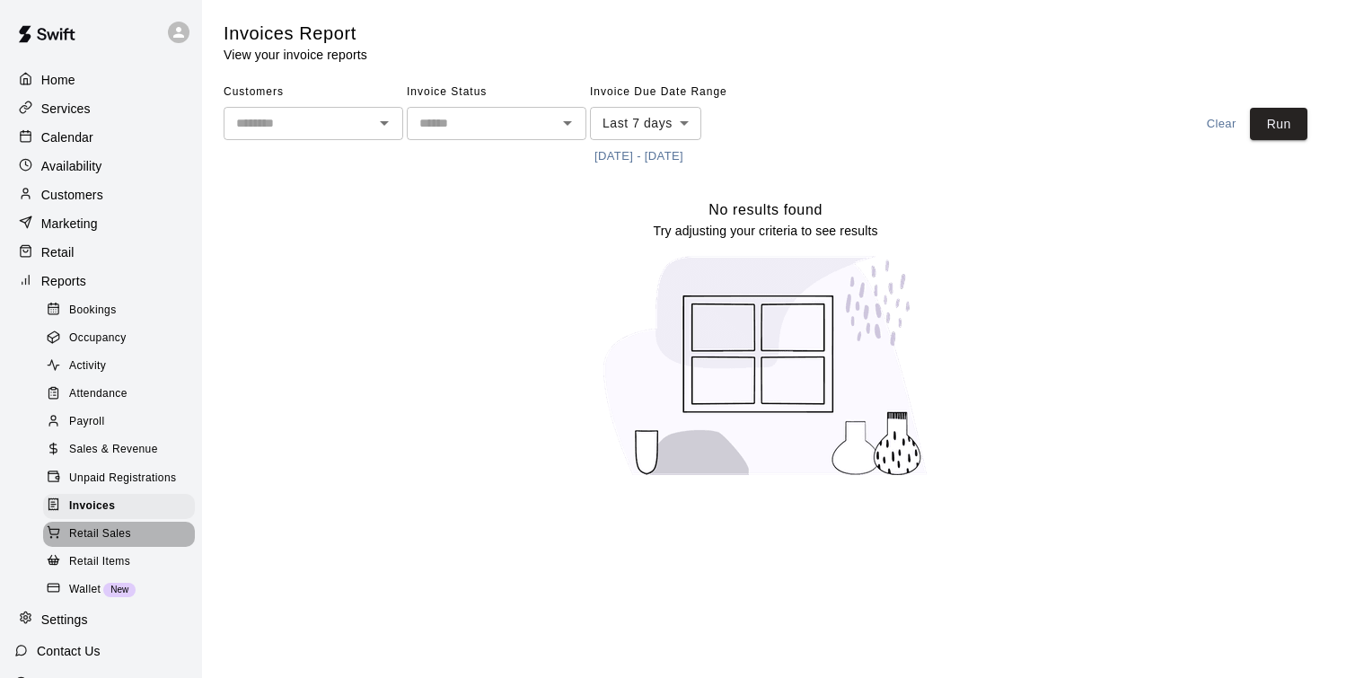
click at [132, 533] on div "Retail Sales" at bounding box center [119, 534] width 152 height 25
